Goal: Transaction & Acquisition: Purchase product/service

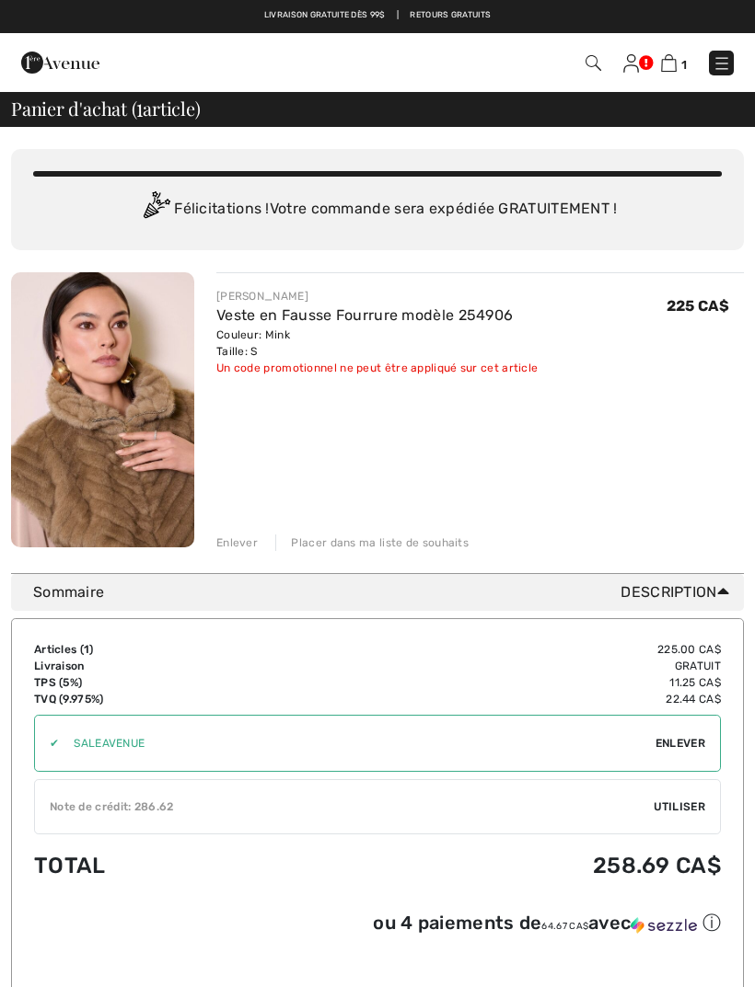
click at [694, 799] on span "Utiliser" at bounding box center [679, 807] width 52 height 17
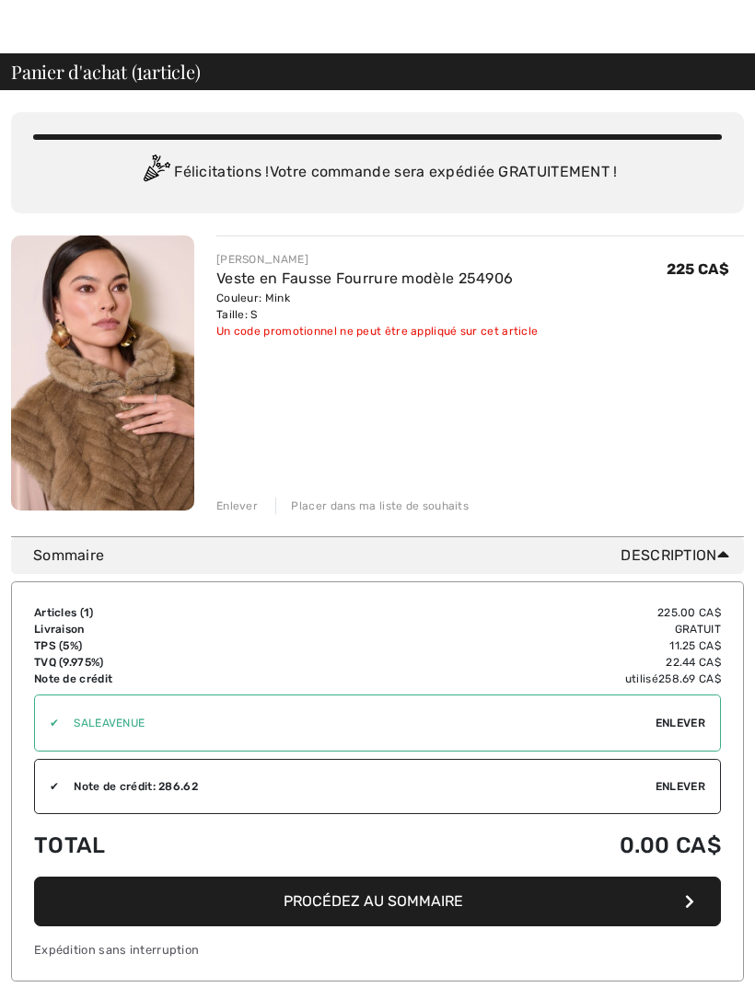
scroll to position [42, 0]
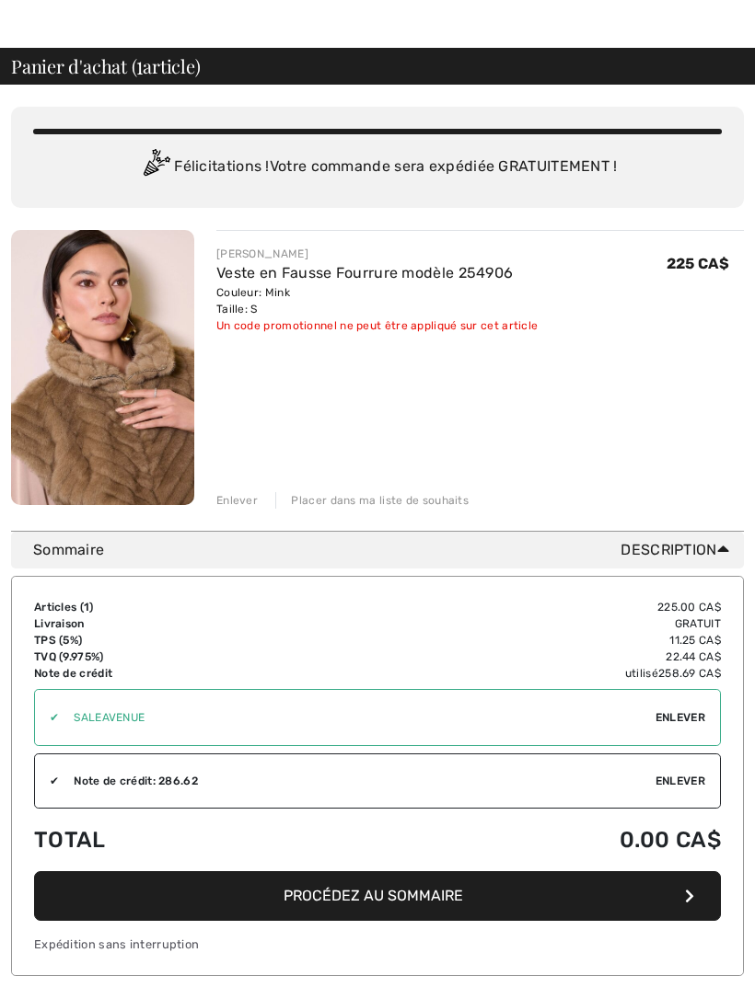
click at [680, 898] on button "Procédez au sommaire" at bounding box center [377, 897] width 687 height 50
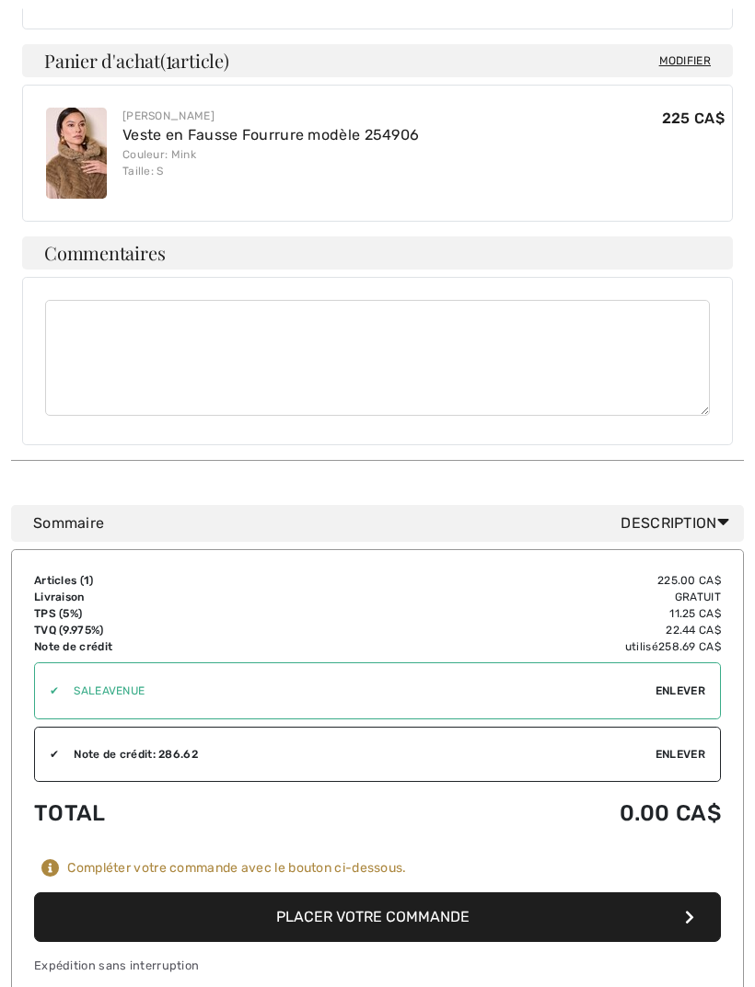
scroll to position [984, 0]
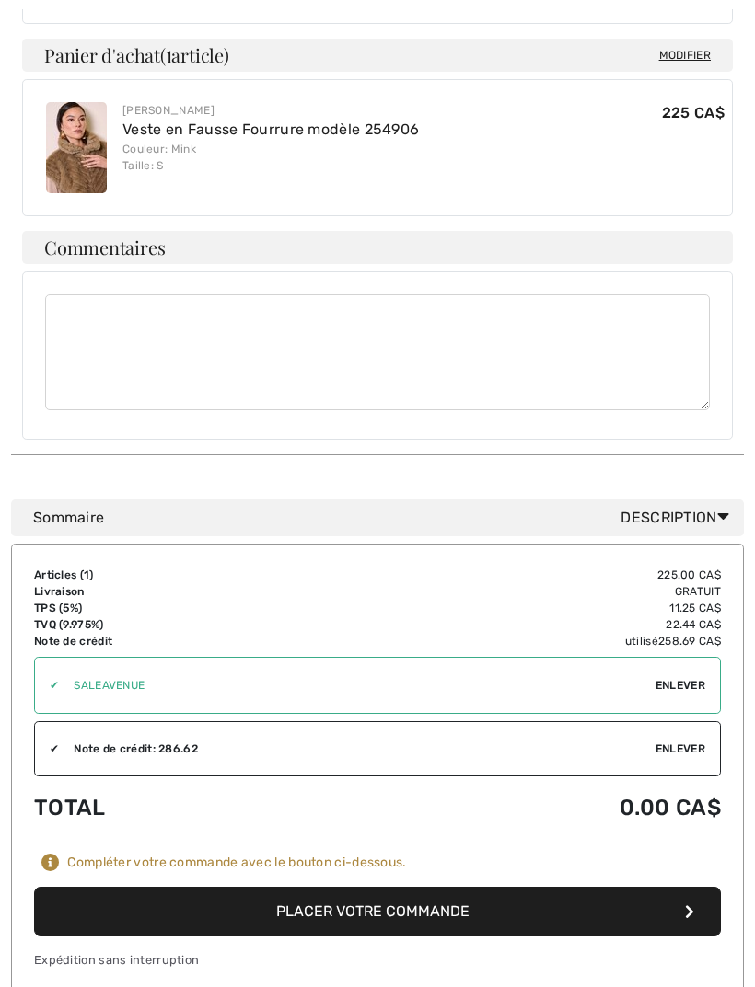
click at [694, 913] on button "Placer votre commande" at bounding box center [377, 912] width 687 height 50
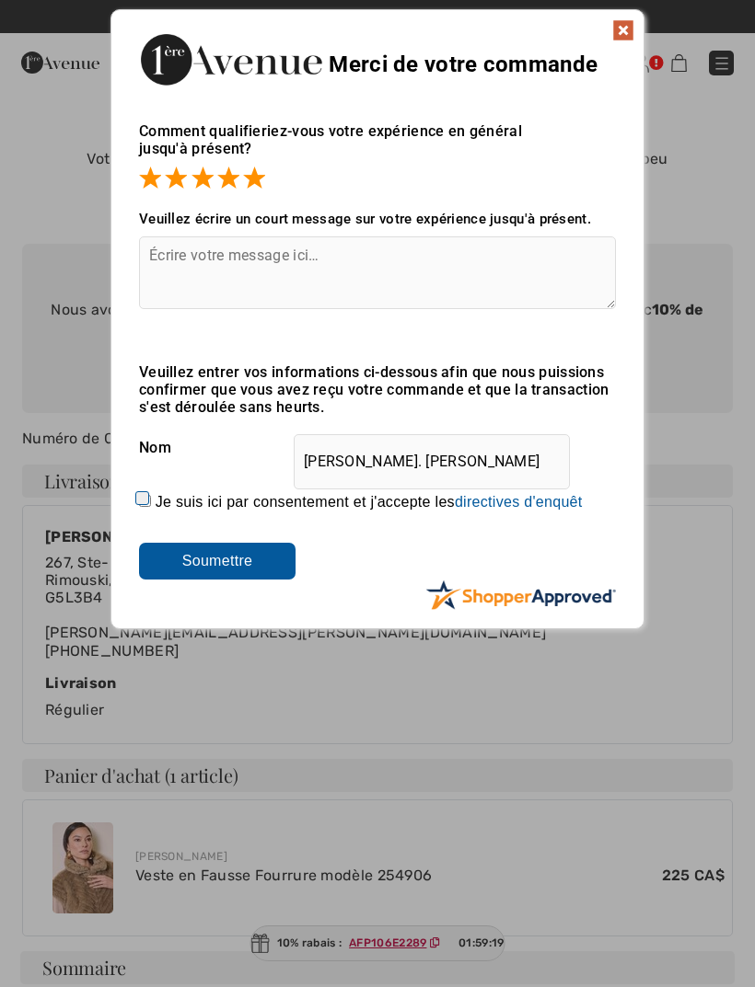
click at [468, 462] on input "[PERSON_NAME]. [PERSON_NAME]" at bounding box center [432, 461] width 276 height 55
click at [376, 463] on input "[PERSON_NAME]. [PERSON_NAME]" at bounding box center [432, 461] width 276 height 55
click at [626, 31] on img at bounding box center [623, 30] width 22 height 22
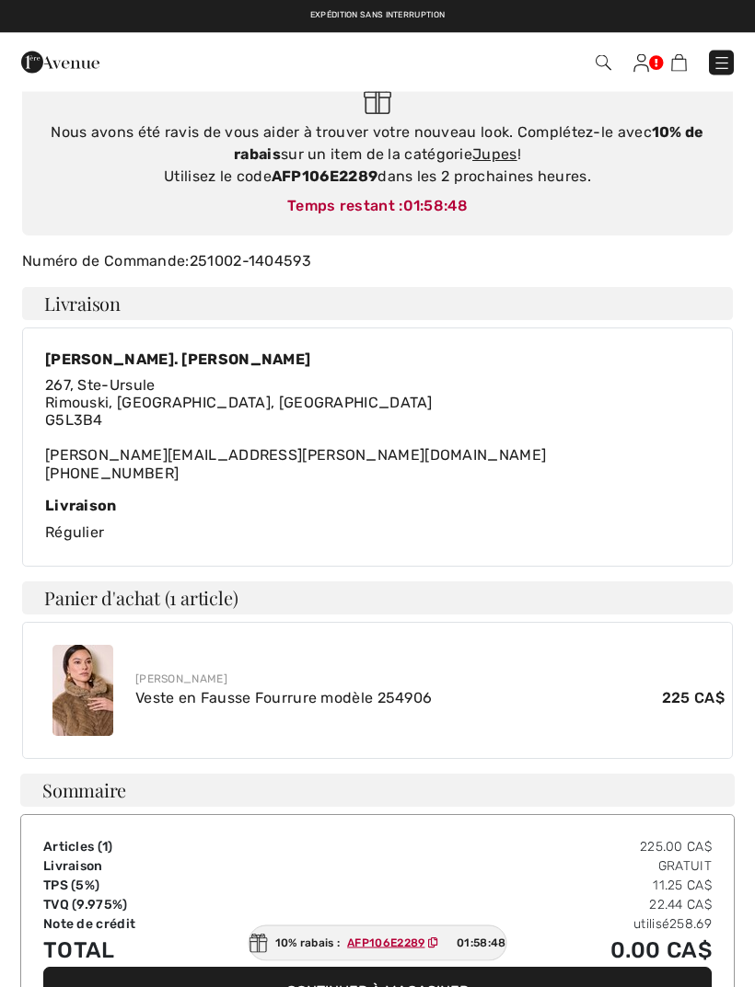
scroll to position [178, 0]
click at [500, 514] on div "Livraison Régulier" at bounding box center [377, 520] width 664 height 47
click at [481, 506] on div "Livraison" at bounding box center [377, 505] width 664 height 17
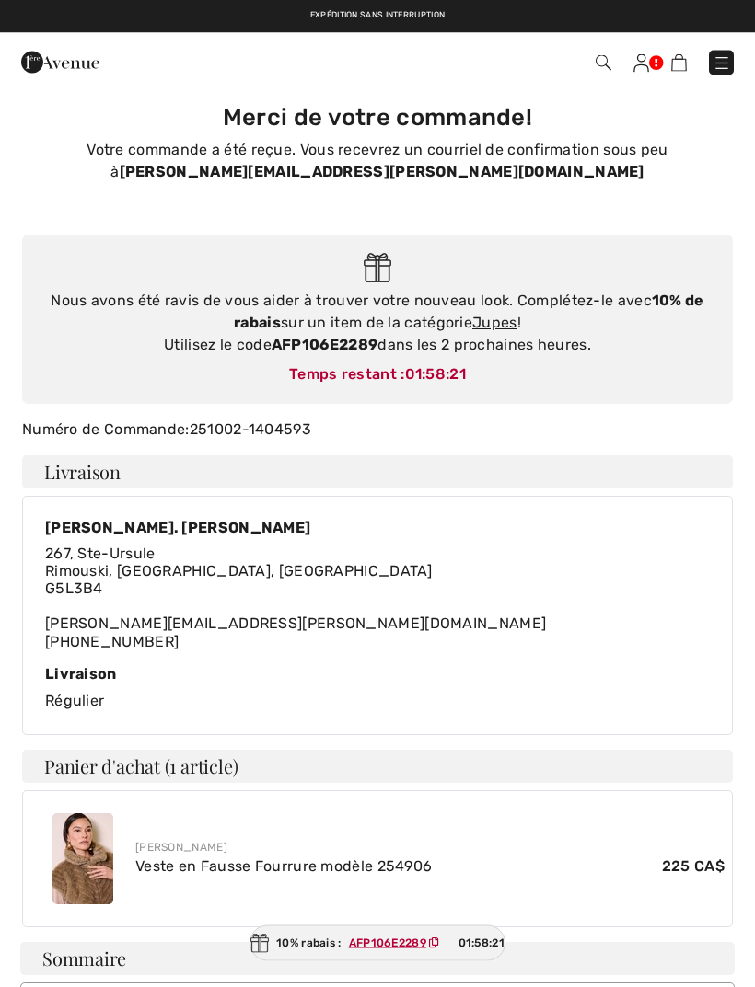
scroll to position [0, 0]
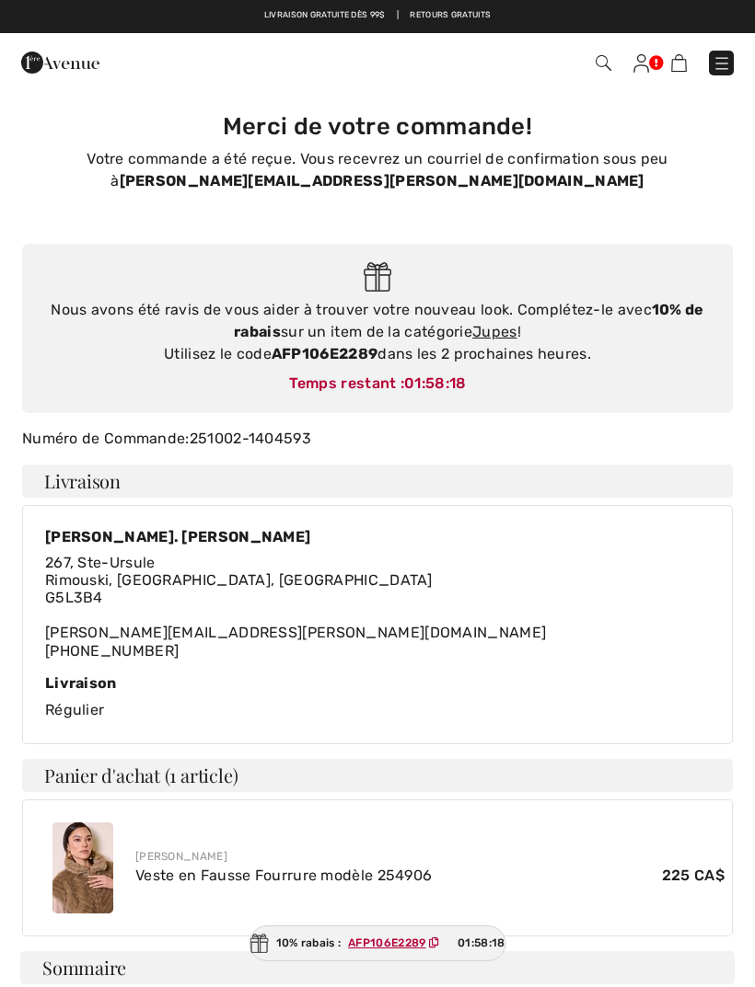
click at [646, 67] on img at bounding box center [641, 63] width 16 height 18
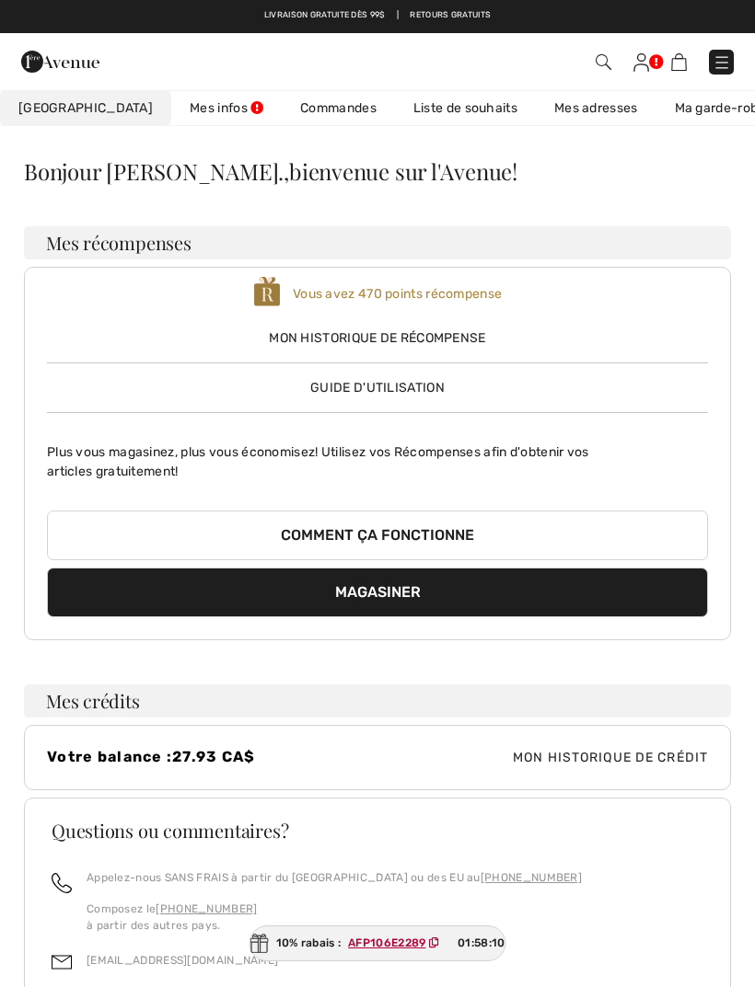
click at [187, 114] on link "Mes infos" at bounding box center [226, 108] width 110 height 34
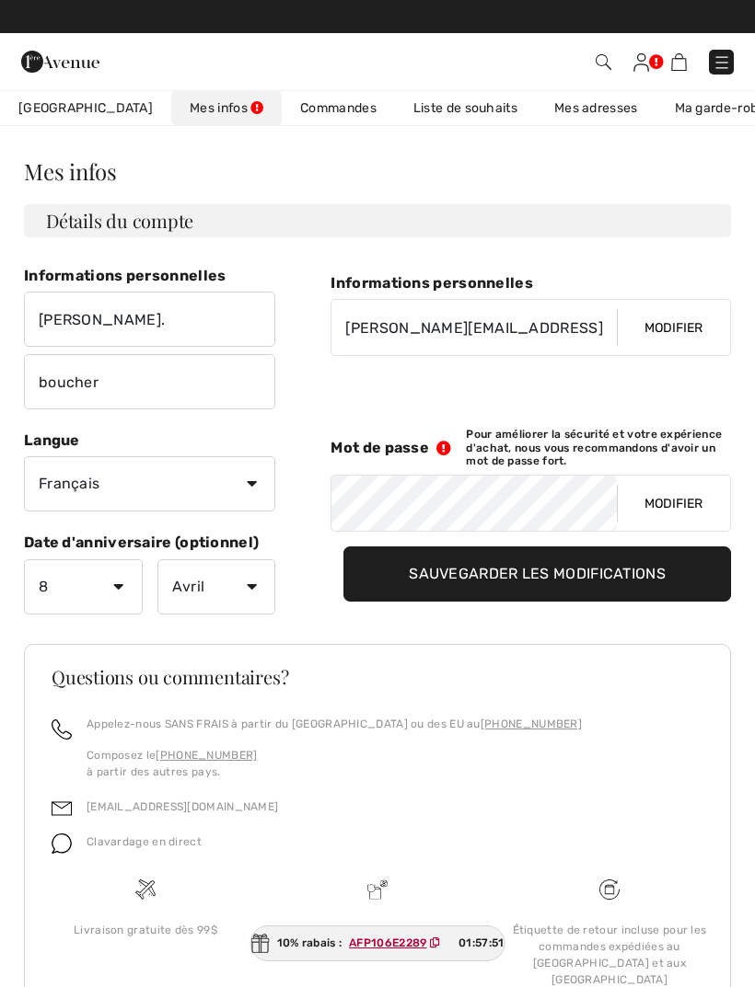
click at [283, 119] on link "Commandes" at bounding box center [338, 108] width 113 height 34
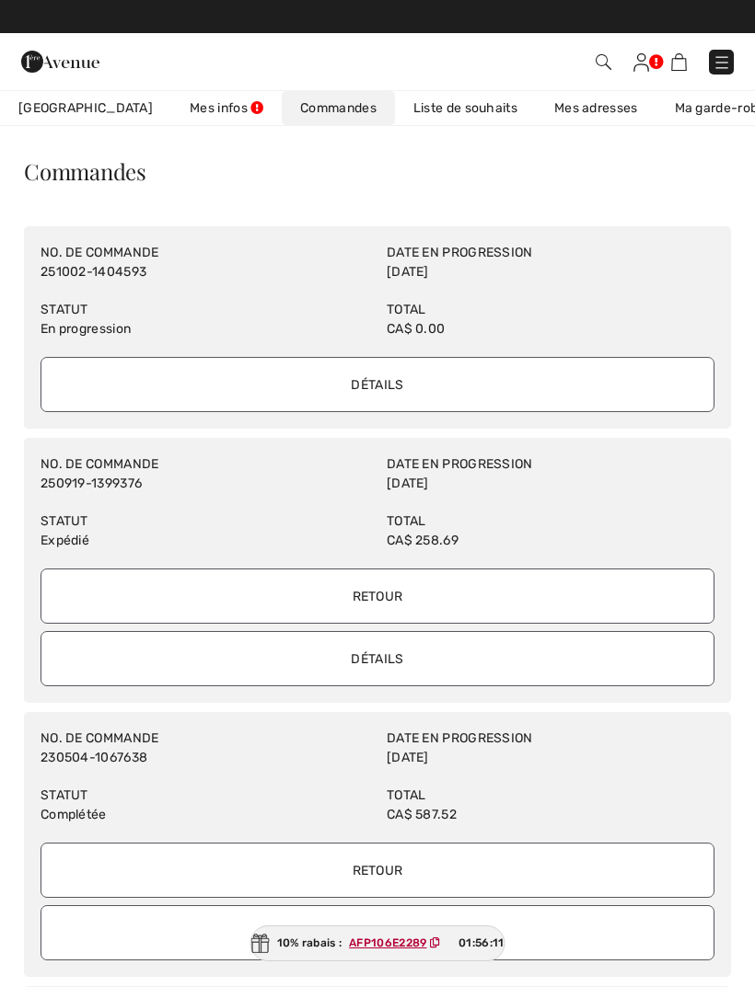
click at [448, 662] on input "Détails" at bounding box center [377, 658] width 674 height 55
